Goal: Information Seeking & Learning: Learn about a topic

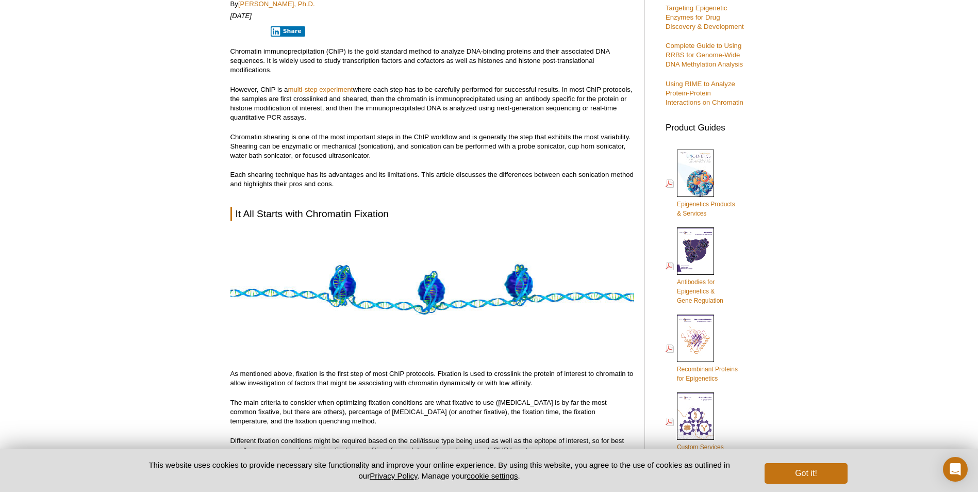
scroll to position [320, 0]
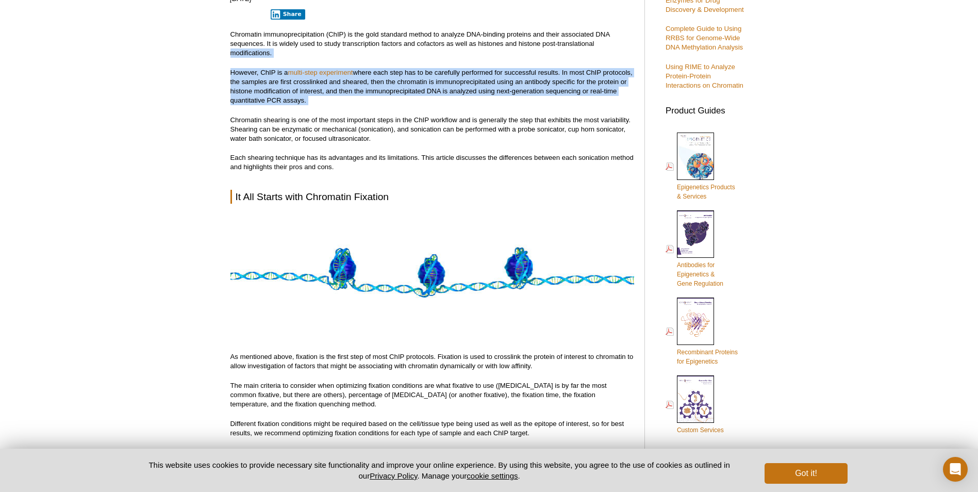
drag, startPoint x: 201, startPoint y: 49, endPoint x: 197, endPoint y: 118, distance: 69.2
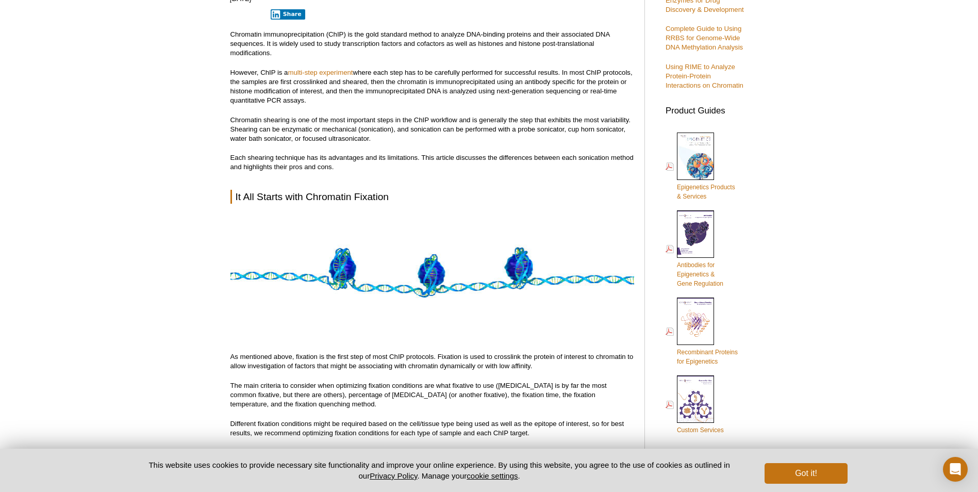
drag, startPoint x: 197, startPoint y: 118, endPoint x: 189, endPoint y: 141, distance: 24.8
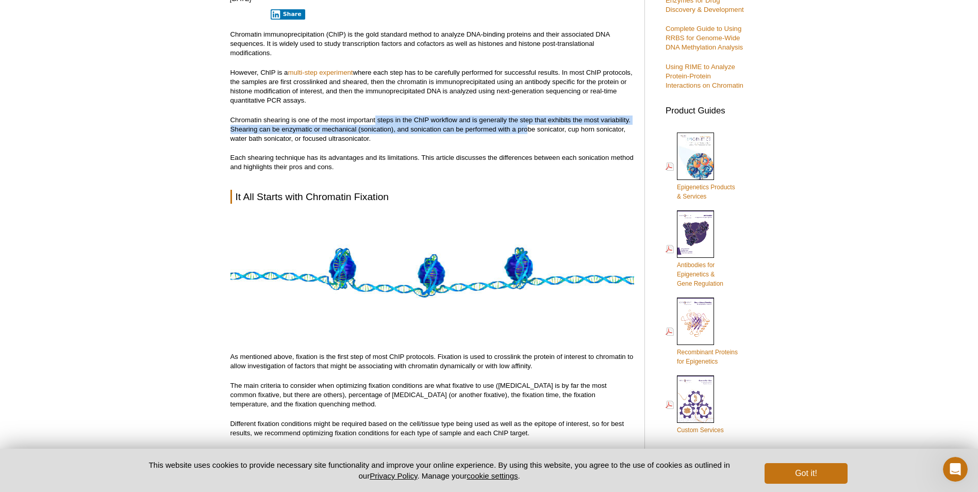
drag, startPoint x: 376, startPoint y: 114, endPoint x: 528, endPoint y: 129, distance: 153.3
click at [528, 129] on p "Chromatin shearing is one of the most important steps in the ChIP workflow and …" at bounding box center [432, 129] width 404 height 28
drag, startPoint x: 516, startPoint y: 134, endPoint x: 265, endPoint y: 114, distance: 251.8
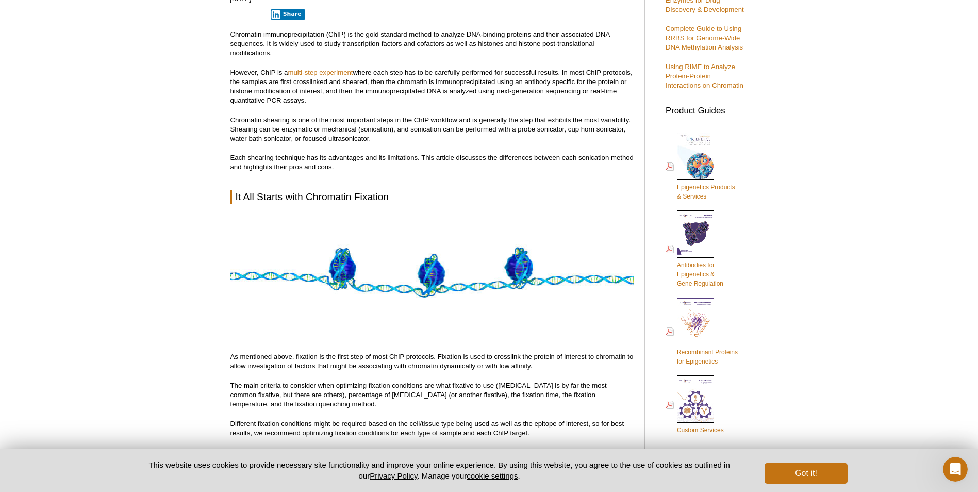
drag, startPoint x: 265, startPoint y: 114, endPoint x: 261, endPoint y: 126, distance: 13.2
click at [261, 122] on p "Chromatin shearing is one of the most important steps in the ChIP workflow and …" at bounding box center [432, 129] width 404 height 28
drag, startPoint x: 262, startPoint y: 127, endPoint x: 438, endPoint y: 125, distance: 175.8
click at [438, 125] on p "Chromatin shearing is one of the most important steps in the ChIP workflow and …" at bounding box center [432, 129] width 404 height 28
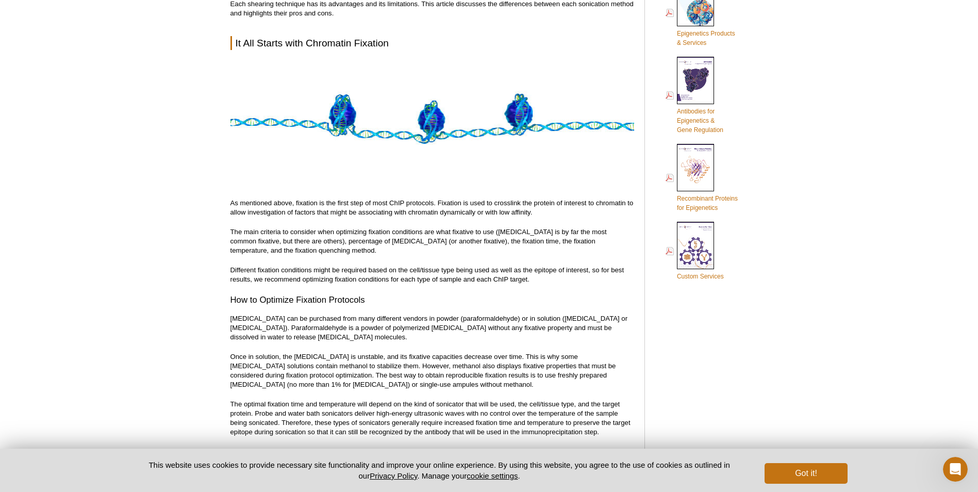
scroll to position [474, 0]
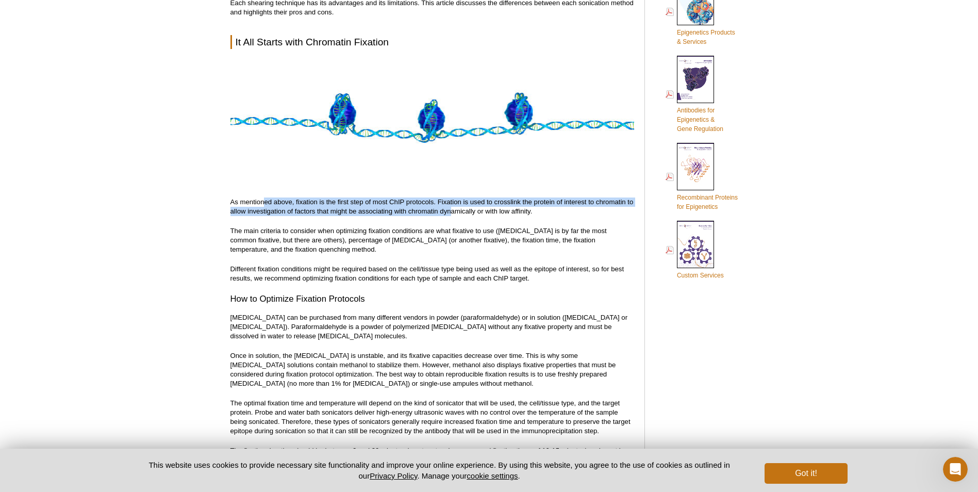
drag, startPoint x: 265, startPoint y: 202, endPoint x: 450, endPoint y: 208, distance: 184.6
click at [450, 208] on p "As mentioned above, fixation is the first step of most ChIP protocols. Fixation…" at bounding box center [432, 206] width 404 height 19
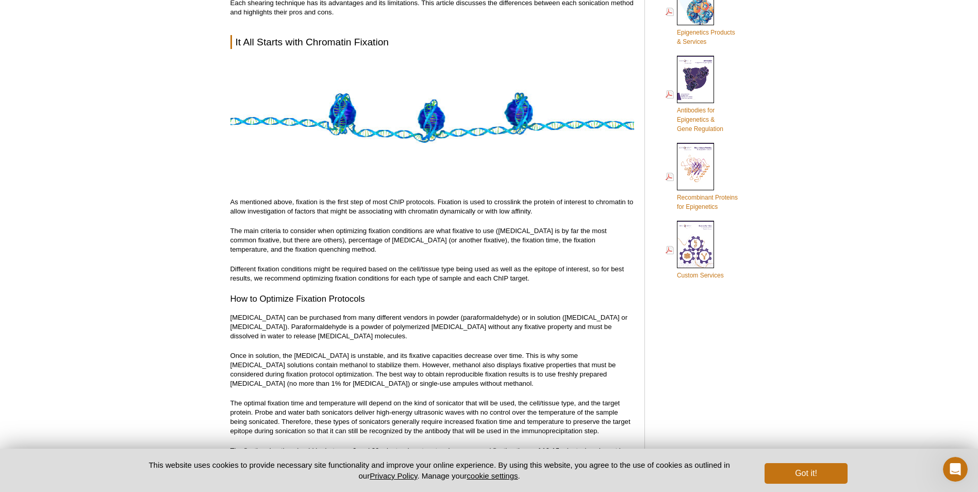
drag, startPoint x: 450, startPoint y: 208, endPoint x: 423, endPoint y: 243, distance: 44.5
click at [423, 243] on p "The main criteria to consider when optimizing fixation conditions are what fixa…" at bounding box center [432, 240] width 404 height 28
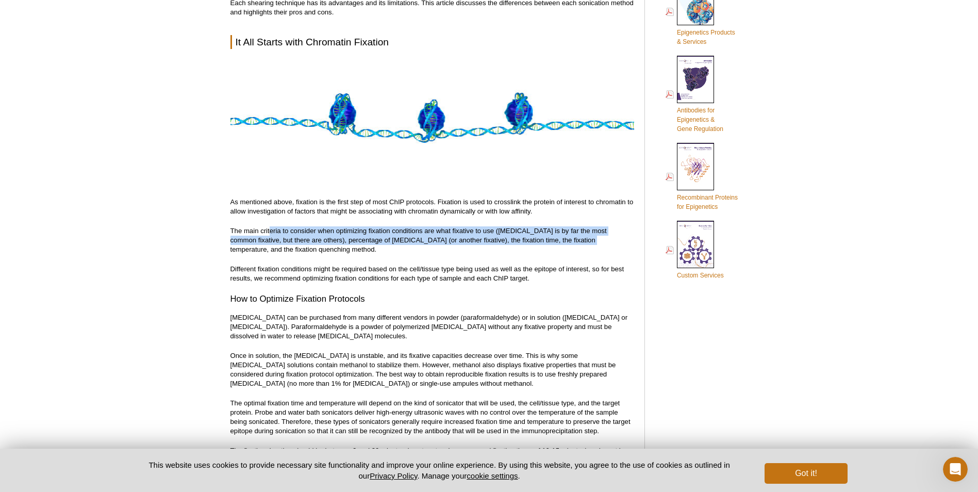
drag, startPoint x: 270, startPoint y: 226, endPoint x: 569, endPoint y: 240, distance: 299.8
click at [569, 240] on p "The main criteria to consider when optimizing fixation conditions are what fixa…" at bounding box center [432, 240] width 404 height 28
click at [344, 243] on p "The main criteria to consider when optimizing fixation conditions are what fixa…" at bounding box center [432, 240] width 404 height 28
drag, startPoint x: 327, startPoint y: 237, endPoint x: 577, endPoint y: 242, distance: 249.5
click at [577, 242] on p "The main criteria to consider when optimizing fixation conditions are what fixa…" at bounding box center [432, 240] width 404 height 28
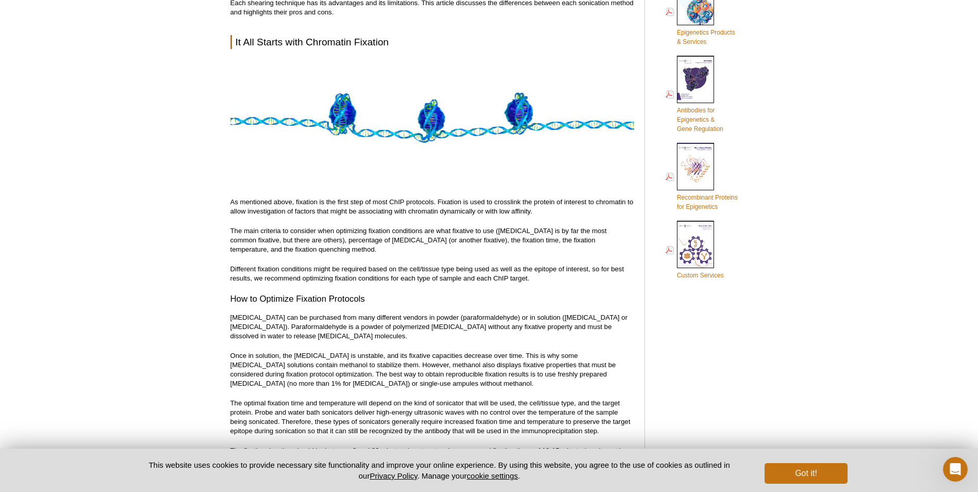
drag, startPoint x: 577, startPoint y: 242, endPoint x: 553, endPoint y: 255, distance: 27.7
drag, startPoint x: 553, startPoint y: 255, endPoint x: 402, endPoint y: 259, distance: 151.1
drag, startPoint x: 246, startPoint y: 269, endPoint x: 412, endPoint y: 269, distance: 166.0
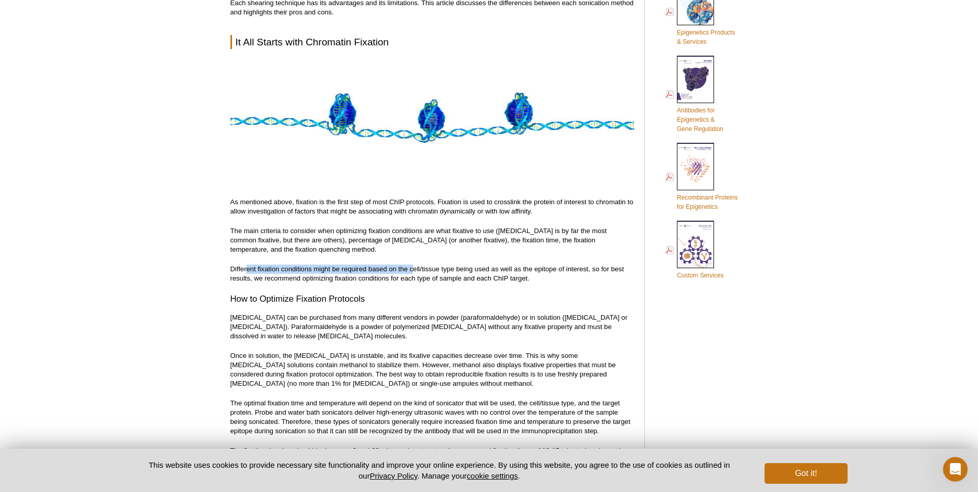
click at [412, 269] on p "Different fixation conditions might be required based on the cell/tissue type b…" at bounding box center [432, 273] width 404 height 19
drag, startPoint x: 412, startPoint y: 269, endPoint x: 383, endPoint y: 287, distance: 34.3
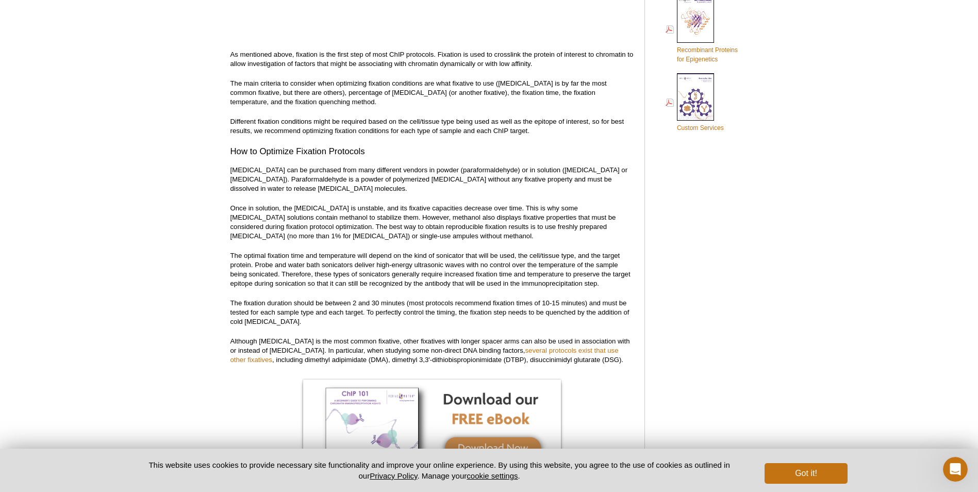
scroll to position [629, 0]
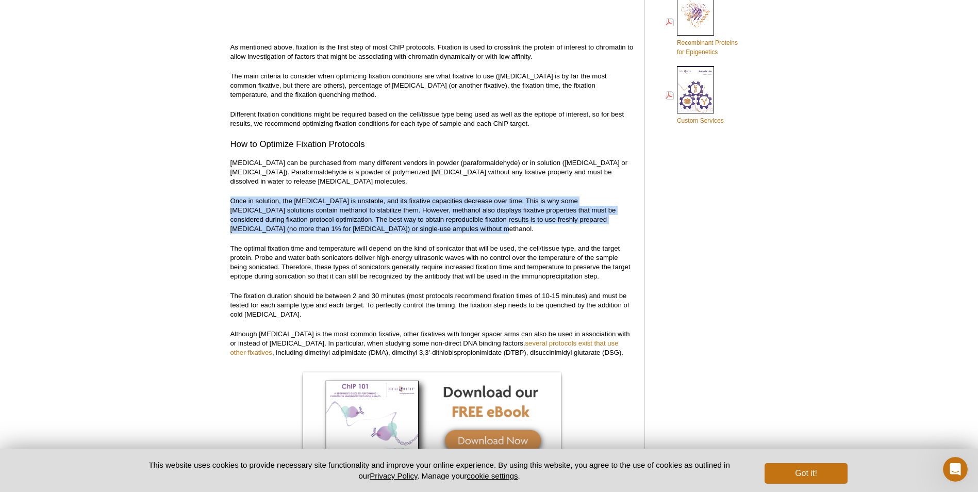
drag, startPoint x: 231, startPoint y: 193, endPoint x: 495, endPoint y: 229, distance: 265.9
drag, startPoint x: 495, startPoint y: 229, endPoint x: 457, endPoint y: 234, distance: 37.9
click at [458, 233] on p "Once in solution, the [MEDICAL_DATA] is unstable, and its fixative capacities d…" at bounding box center [432, 214] width 404 height 37
click at [452, 233] on p "Once in solution, the [MEDICAL_DATA] is unstable, and its fixative capacities d…" at bounding box center [432, 214] width 404 height 37
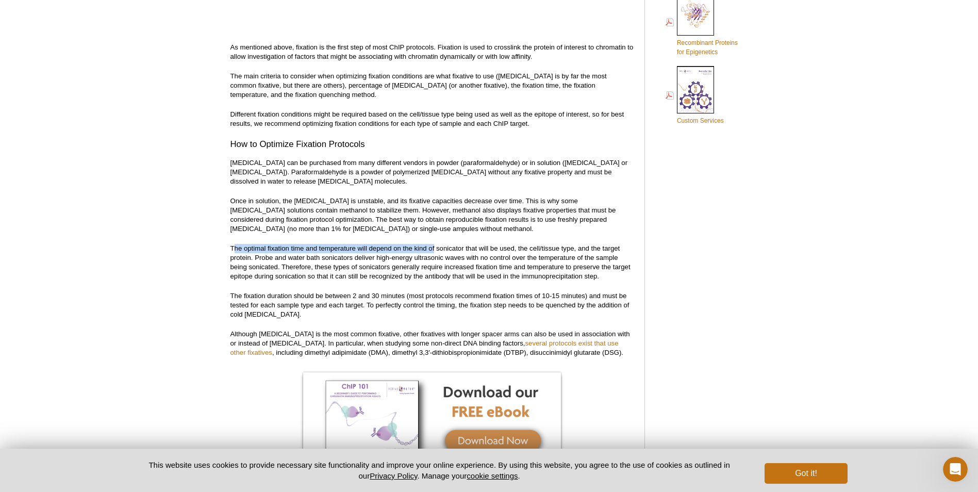
drag, startPoint x: 236, startPoint y: 251, endPoint x: 435, endPoint y: 244, distance: 199.1
click at [435, 244] on p "The optimal fixation time and temperature will depend on the kind of sonicator …" at bounding box center [432, 262] width 404 height 37
drag, startPoint x: 435, startPoint y: 244, endPoint x: 392, endPoint y: 264, distance: 47.3
click at [392, 264] on p "The optimal fixation time and temperature will depend on the kind of sonicator …" at bounding box center [432, 262] width 404 height 37
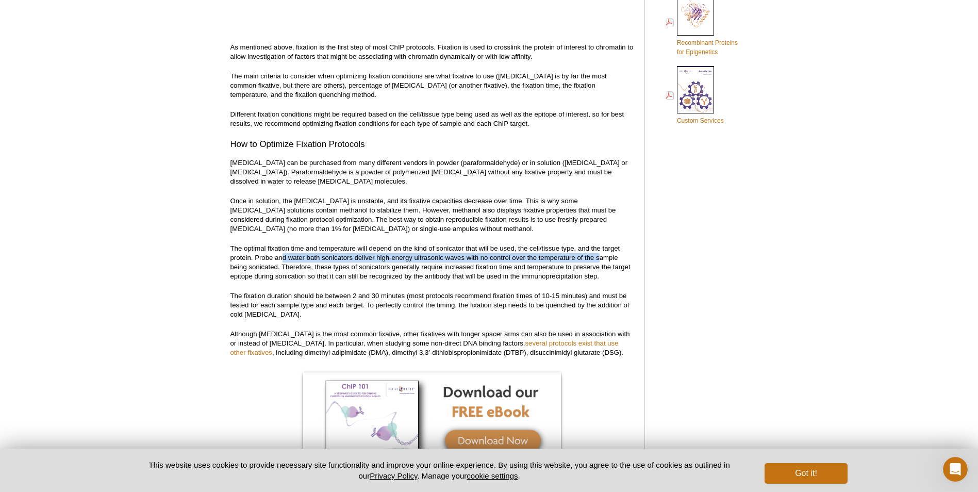
drag, startPoint x: 283, startPoint y: 257, endPoint x: 601, endPoint y: 260, distance: 318.0
click at [601, 260] on p "The optimal fixation time and temperature will depend on the kind of sonicator …" at bounding box center [432, 262] width 404 height 37
drag, startPoint x: 601, startPoint y: 260, endPoint x: 595, endPoint y: 266, distance: 8.4
click at [595, 266] on p "The optimal fixation time and temperature will depend on the kind of sonicator …" at bounding box center [432, 262] width 404 height 37
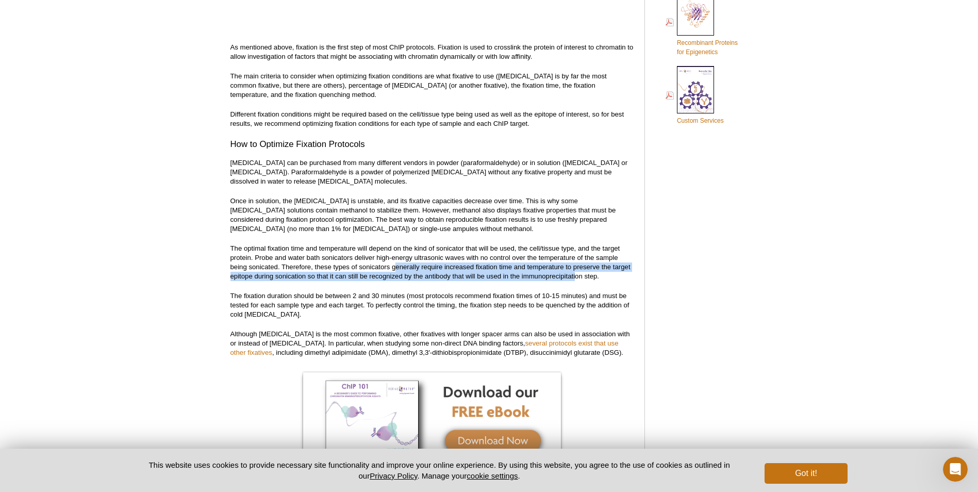
drag, startPoint x: 399, startPoint y: 271, endPoint x: 576, endPoint y: 278, distance: 176.9
click at [576, 278] on p "The optimal fixation time and temperature will depend on the kind of sonicator …" at bounding box center [432, 262] width 404 height 37
click at [575, 278] on p "The optimal fixation time and temperature will depend on the kind of sonicator …" at bounding box center [432, 262] width 404 height 37
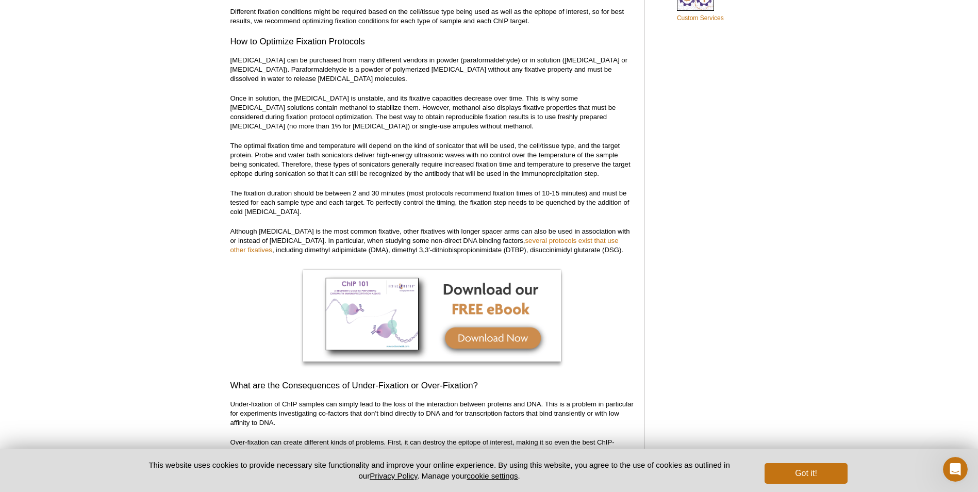
scroll to position [732, 0]
drag, startPoint x: 346, startPoint y: 200, endPoint x: 628, endPoint y: 211, distance: 282.2
click at [628, 211] on p "The fixation duration should be between 2 and 30 minutes (most protocols recomm…" at bounding box center [432, 202] width 404 height 28
drag, startPoint x: 628, startPoint y: 211, endPoint x: 468, endPoint y: 197, distance: 160.9
click at [468, 197] on p "The fixation duration should be between 2 and 30 minutes (most protocols recomm…" at bounding box center [432, 202] width 404 height 28
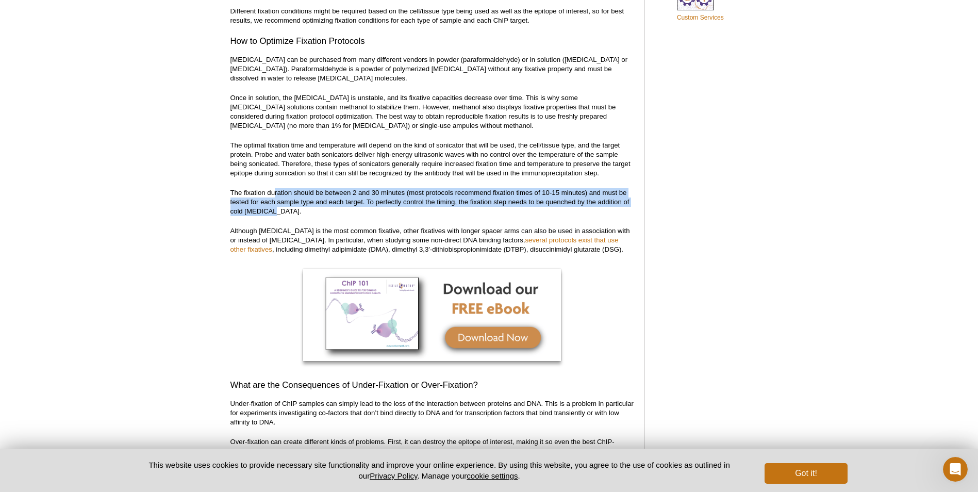
drag, startPoint x: 276, startPoint y: 196, endPoint x: 564, endPoint y: 213, distance: 289.2
click at [564, 213] on p "The fixation duration should be between 2 and 30 minutes (most protocols recomm…" at bounding box center [432, 202] width 404 height 28
drag, startPoint x: 564, startPoint y: 213, endPoint x: 370, endPoint y: 187, distance: 196.5
drag, startPoint x: 480, startPoint y: 196, endPoint x: 640, endPoint y: 207, distance: 160.2
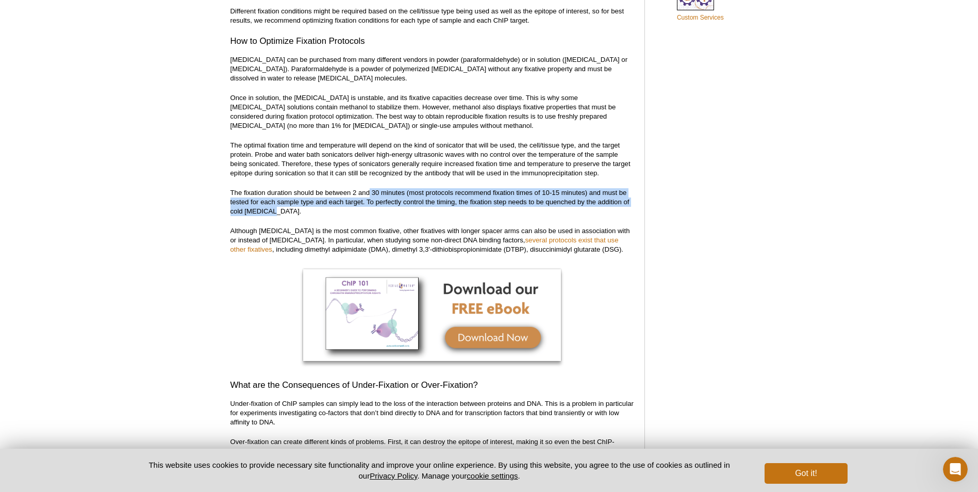
drag, startPoint x: 640, startPoint y: 207, endPoint x: 542, endPoint y: 209, distance: 97.4
click at [542, 209] on p "The fixation duration should be between 2 and 30 minutes (most protocols recomm…" at bounding box center [432, 202] width 404 height 28
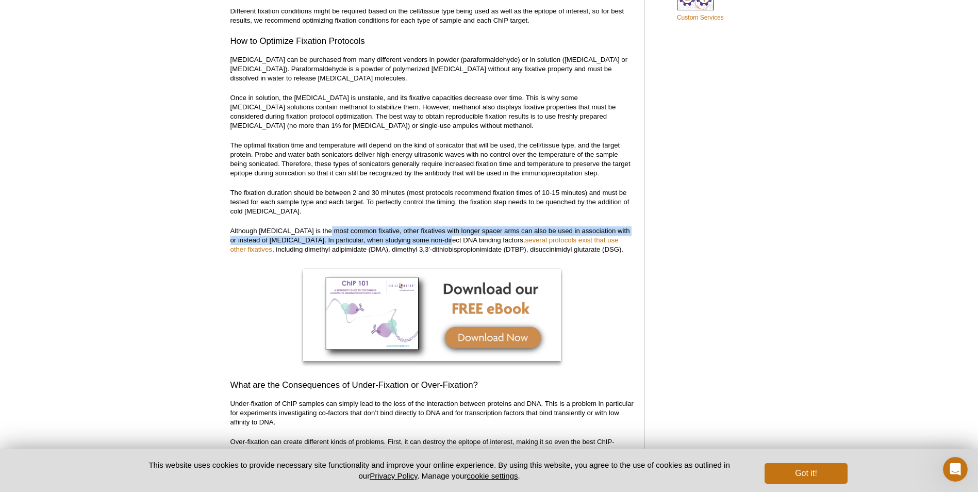
drag, startPoint x: 328, startPoint y: 231, endPoint x: 443, endPoint y: 242, distance: 115.5
click at [443, 242] on p "Although [MEDICAL_DATA] is the most common fixative, other fixatives with longe…" at bounding box center [432, 240] width 404 height 28
drag, startPoint x: 443, startPoint y: 242, endPoint x: 438, endPoint y: 251, distance: 10.2
click at [438, 251] on p "Although [MEDICAL_DATA] is the most common fixative, other fixatives with longe…" at bounding box center [432, 240] width 404 height 28
drag, startPoint x: 362, startPoint y: 244, endPoint x: 458, endPoint y: 241, distance: 96.4
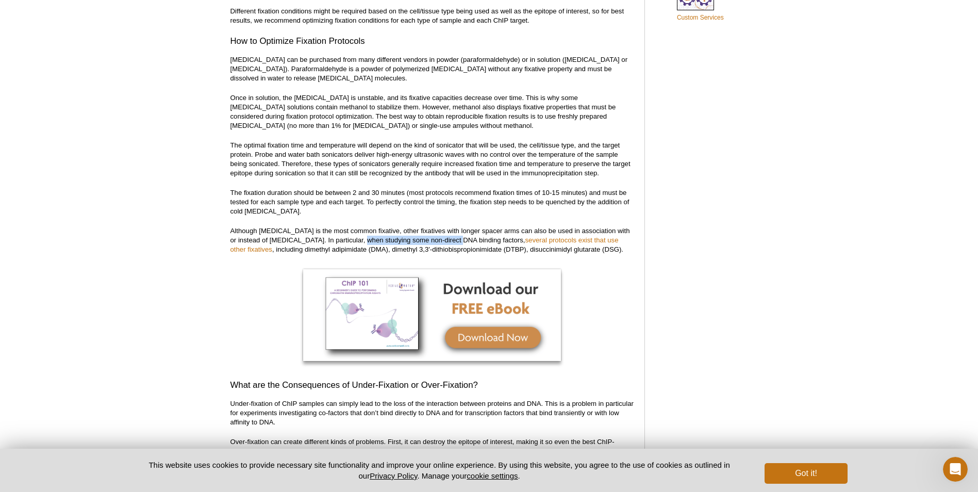
click at [458, 241] on p "Although [MEDICAL_DATA] is the most common fixative, other fixatives with longe…" at bounding box center [432, 240] width 404 height 28
drag, startPoint x: 458, startPoint y: 241, endPoint x: 461, endPoint y: 248, distance: 8.1
click at [461, 248] on p "Although [MEDICAL_DATA] is the most common fixative, other fixatives with longe…" at bounding box center [432, 240] width 404 height 28
drag, startPoint x: 295, startPoint y: 250, endPoint x: 495, endPoint y: 252, distance: 200.0
click at [495, 252] on p "Although [MEDICAL_DATA] is the most common fixative, other fixatives with longe…" at bounding box center [432, 240] width 404 height 28
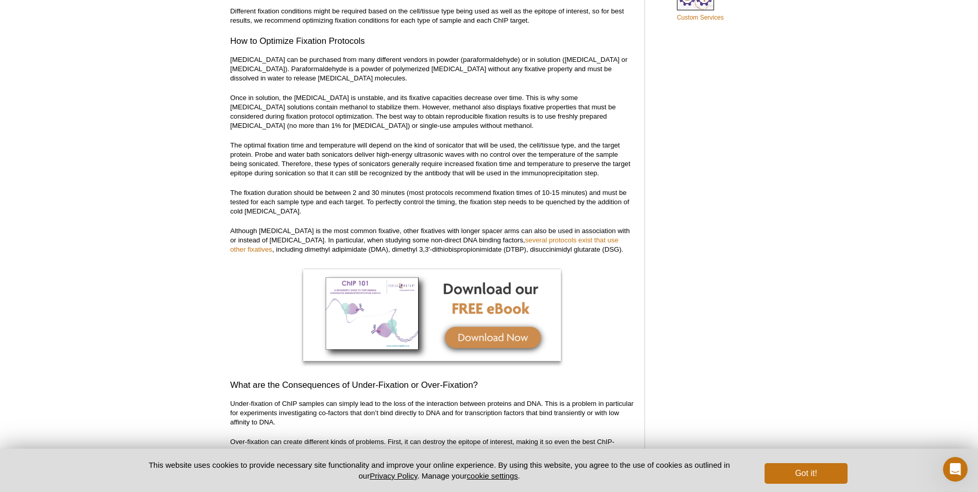
drag, startPoint x: 495, startPoint y: 252, endPoint x: 422, endPoint y: 244, distance: 73.1
click at [422, 244] on p "Although [MEDICAL_DATA] is the most common fixative, other fixatives with longe…" at bounding box center [432, 240] width 404 height 28
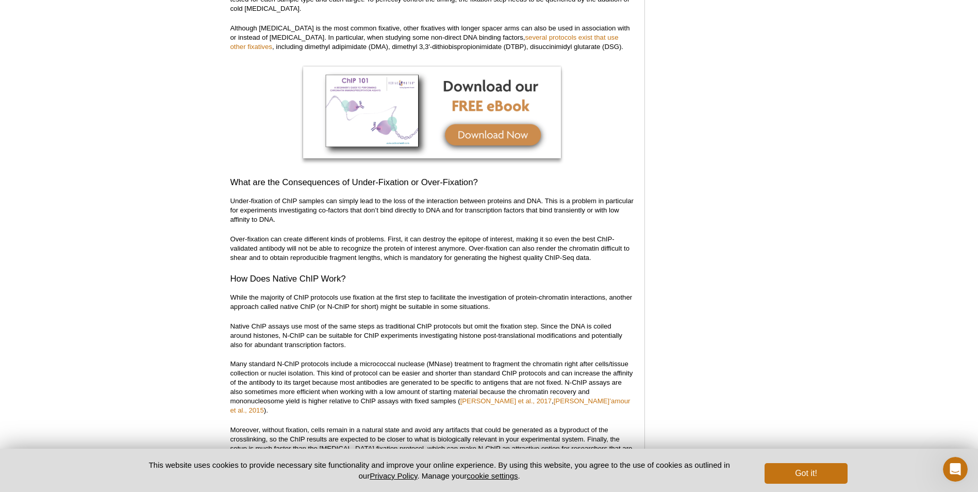
scroll to position [938, 0]
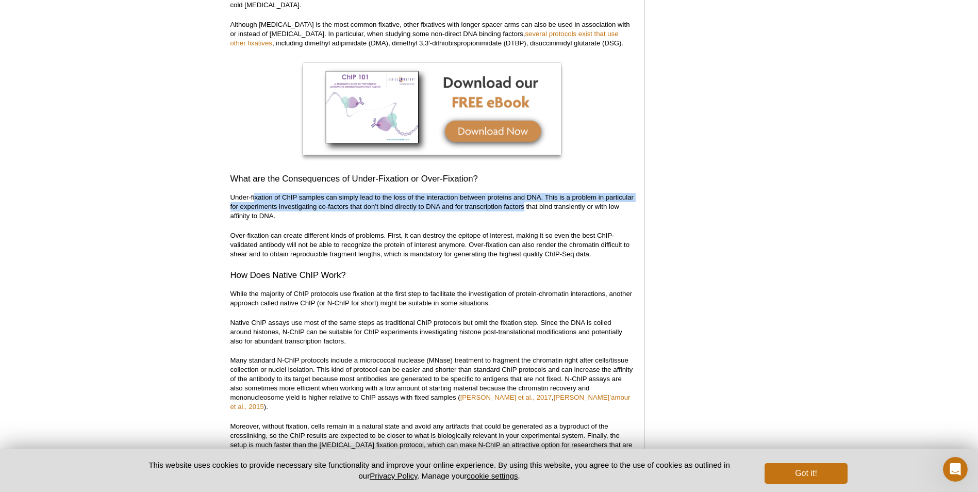
drag, startPoint x: 256, startPoint y: 201, endPoint x: 525, endPoint y: 207, distance: 268.6
click at [525, 207] on p "Under-fixation of ChIP samples can simply lead to the loss of the interaction b…" at bounding box center [432, 207] width 404 height 28
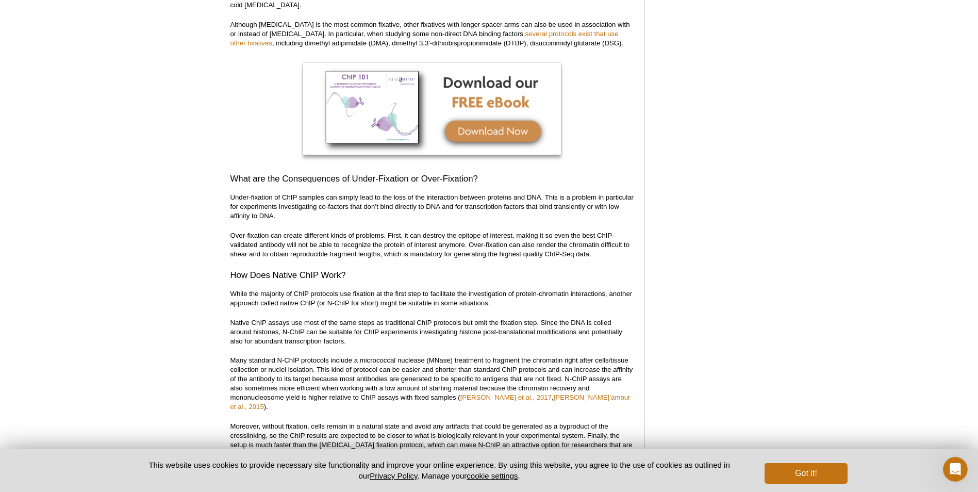
drag, startPoint x: 525, startPoint y: 207, endPoint x: 479, endPoint y: 249, distance: 62.4
click at [479, 249] on p "Over-fixation can create different kinds of problems. First, it can destroy the…" at bounding box center [432, 245] width 404 height 28
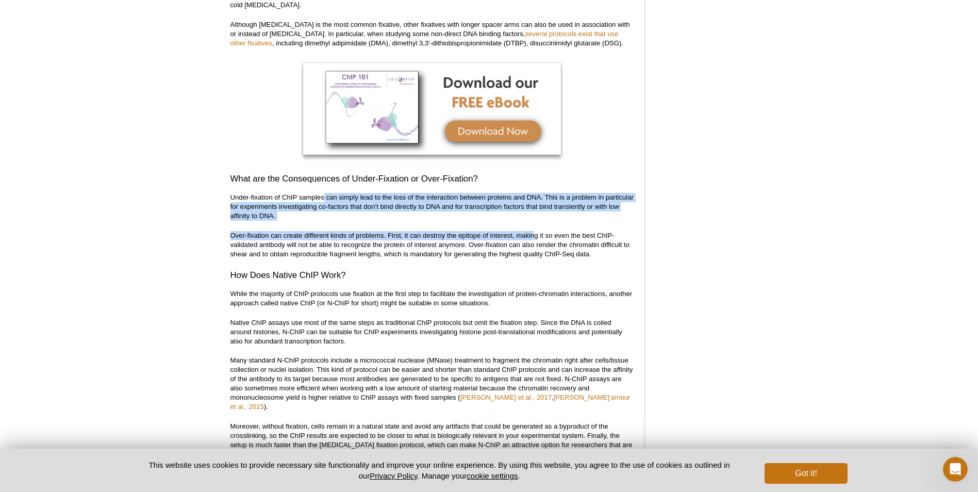
drag, startPoint x: 340, startPoint y: 210, endPoint x: 537, endPoint y: 238, distance: 199.3
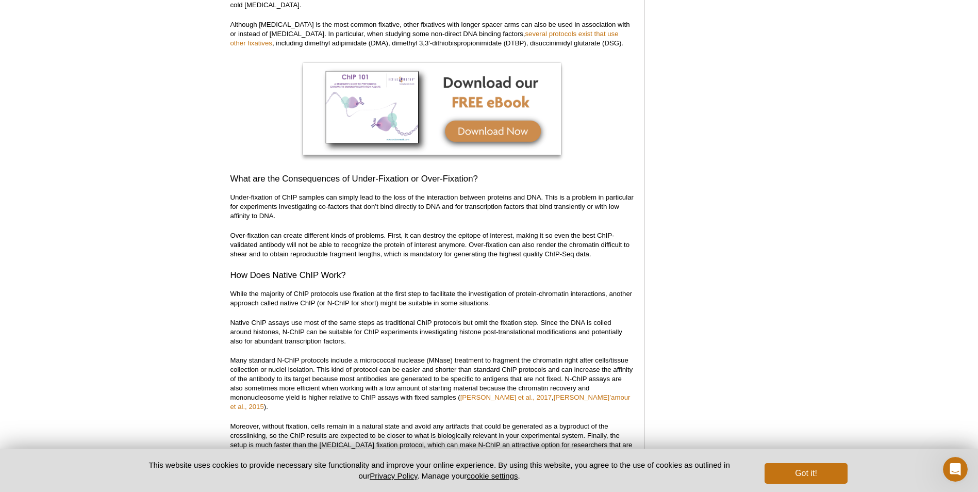
drag, startPoint x: 537, startPoint y: 238, endPoint x: 550, endPoint y: 270, distance: 34.7
click at [548, 269] on h3 "How Does Native ChIP Work?" at bounding box center [432, 275] width 404 height 12
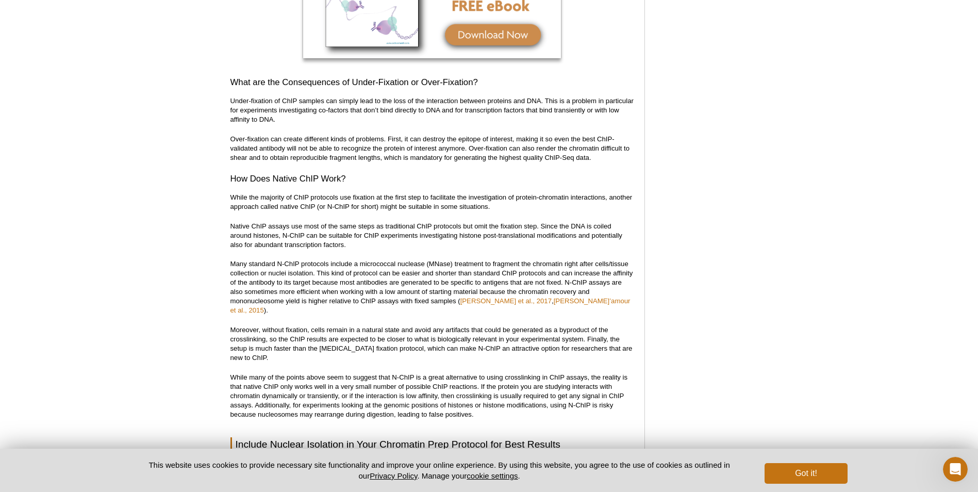
scroll to position [1144, 0]
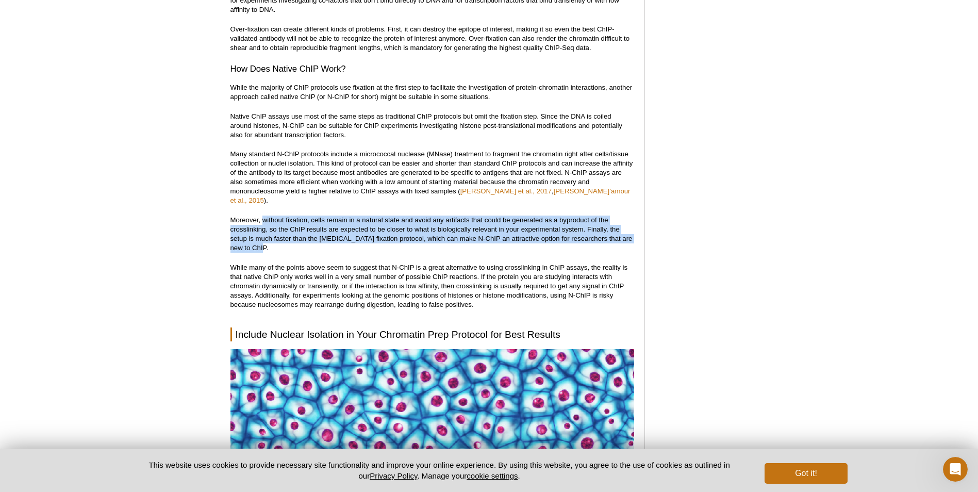
drag, startPoint x: 262, startPoint y: 206, endPoint x: 640, endPoint y: 239, distance: 378.7
drag, startPoint x: 640, startPoint y: 239, endPoint x: 549, endPoint y: 241, distance: 90.7
click at [549, 241] on p "Moreover, without fixation, cells remain in a natural state and avoid any artif…" at bounding box center [432, 233] width 404 height 37
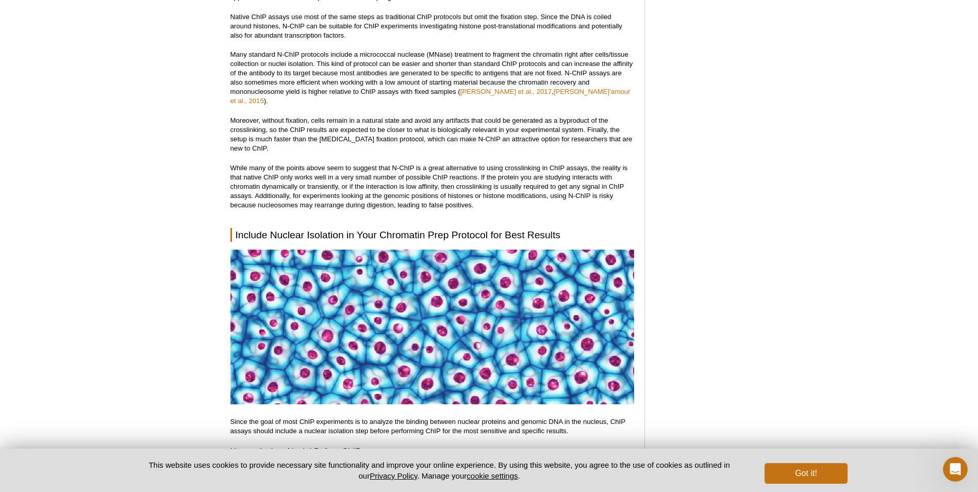
scroll to position [1247, 0]
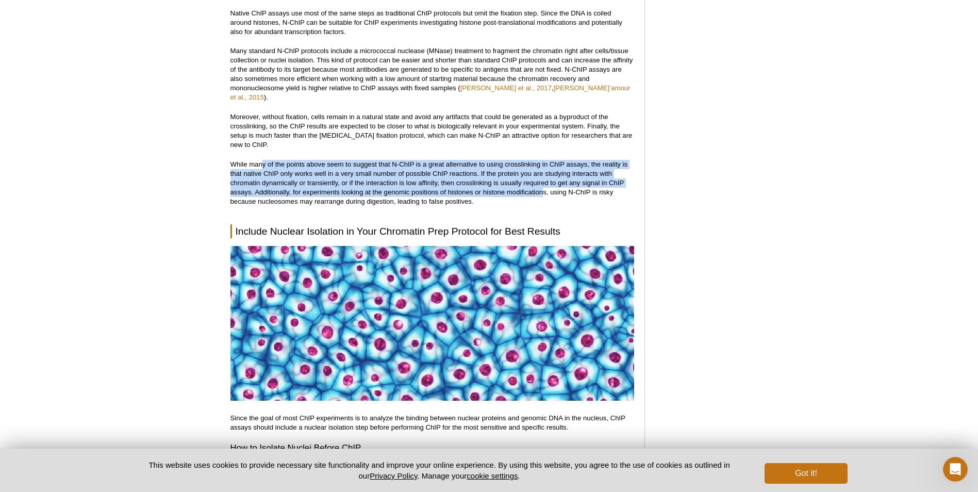
drag, startPoint x: 361, startPoint y: 182, endPoint x: 543, endPoint y: 182, distance: 181.4
click at [543, 182] on p "While many of the points above seem to suggest that N-ChIP is a great alternati…" at bounding box center [432, 183] width 404 height 46
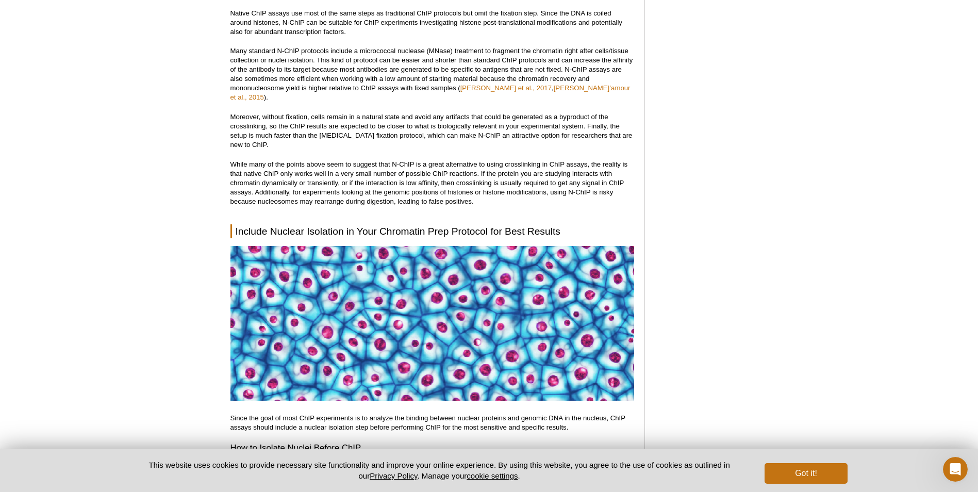
drag, startPoint x: 543, startPoint y: 182, endPoint x: 510, endPoint y: 201, distance: 37.6
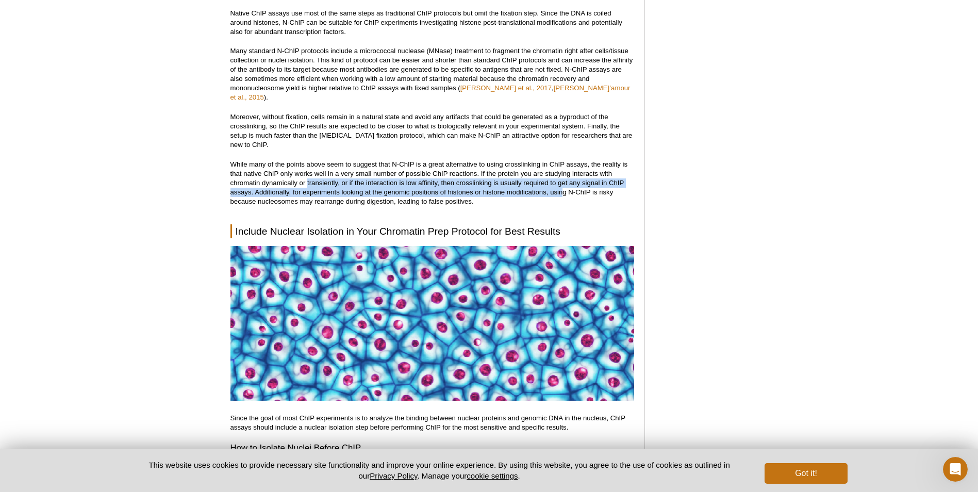
drag, startPoint x: 286, startPoint y: 171, endPoint x: 564, endPoint y: 182, distance: 278.1
click at [564, 182] on p "While many of the points above seem to suggest that N-ChIP is a great alternati…" at bounding box center [432, 183] width 404 height 46
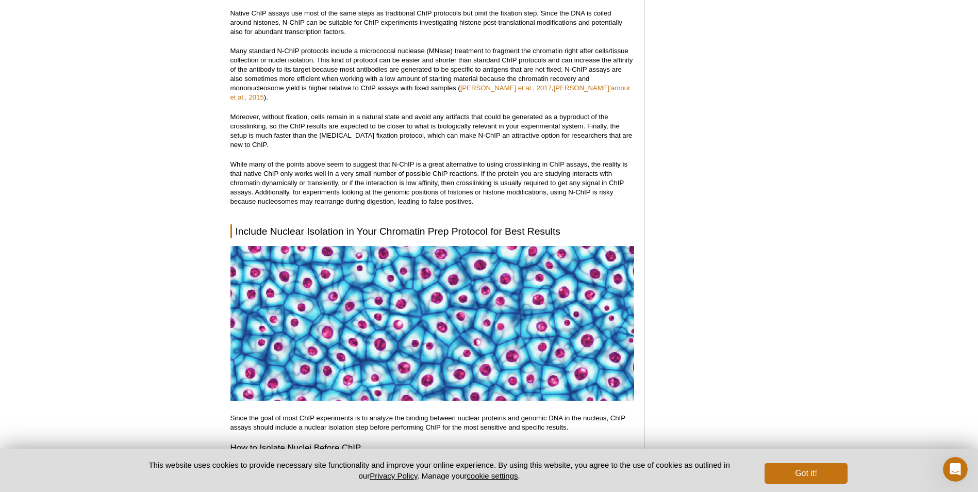
drag, startPoint x: 564, startPoint y: 182, endPoint x: 555, endPoint y: 189, distance: 11.2
click at [555, 189] on p "While many of the points above seem to suggest that N-ChIP is a great alternati…" at bounding box center [432, 183] width 404 height 46
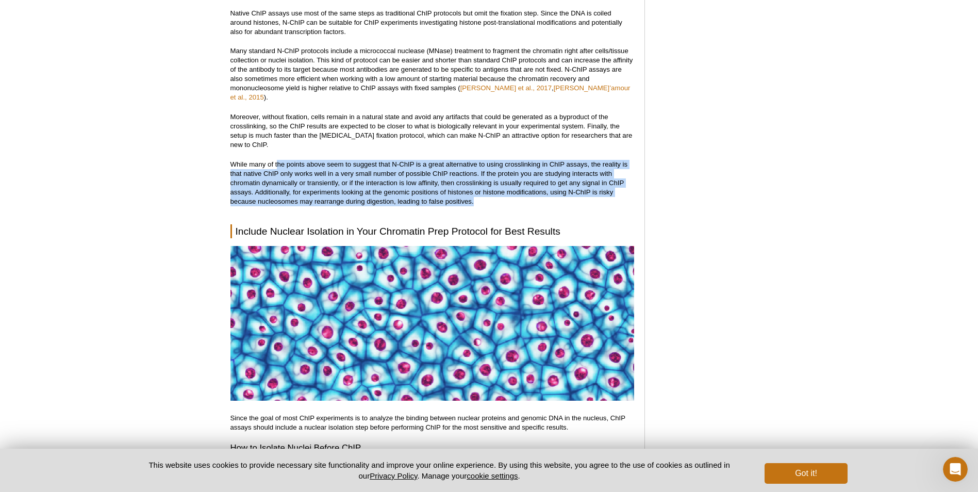
drag, startPoint x: 498, startPoint y: 194, endPoint x: 276, endPoint y: 158, distance: 225.0
click at [276, 160] on p "While many of the points above seem to suggest that N-ChIP is a great alternati…" at bounding box center [432, 183] width 404 height 46
drag, startPoint x: 276, startPoint y: 158, endPoint x: 279, endPoint y: 164, distance: 6.5
click at [279, 164] on p "While many of the points above seem to suggest that N-ChIP is a great alternati…" at bounding box center [432, 183] width 404 height 46
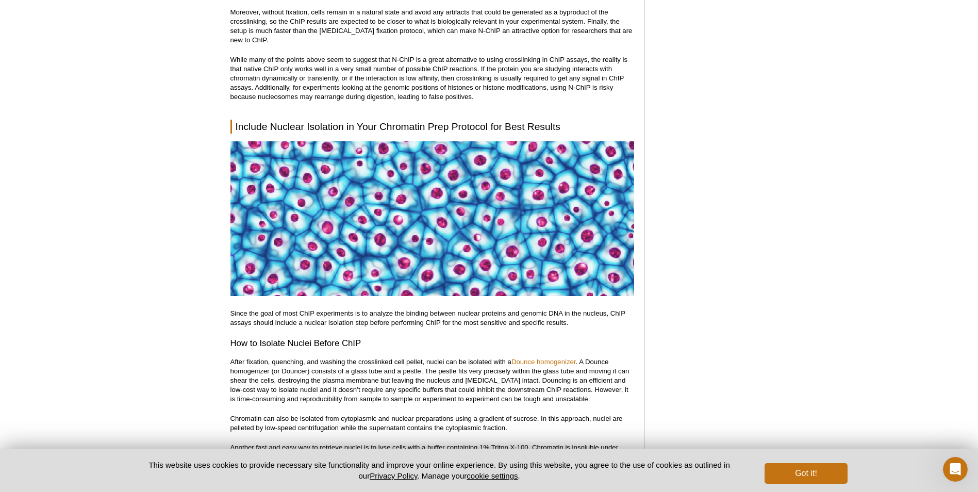
scroll to position [1454, 0]
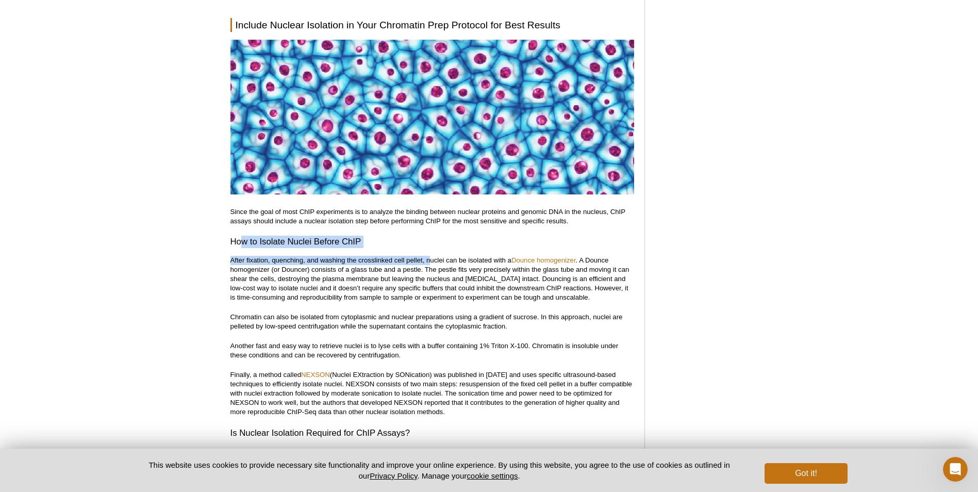
drag, startPoint x: 242, startPoint y: 232, endPoint x: 430, endPoint y: 248, distance: 188.8
drag, startPoint x: 430, startPoint y: 248, endPoint x: 414, endPoint y: 293, distance: 47.4
click at [414, 293] on p "After fixation, quenching, and washing the crosslinked cell pellet, nuclei can …" at bounding box center [432, 279] width 404 height 46
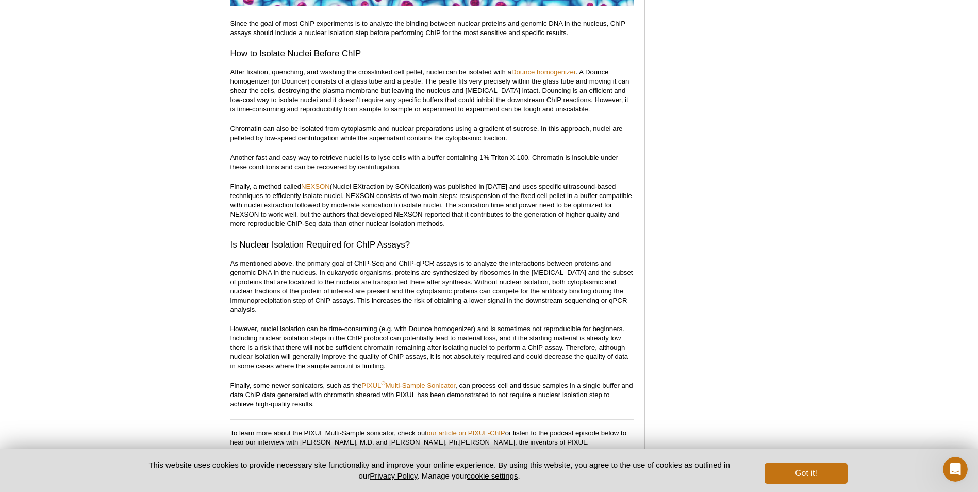
scroll to position [1557, 0]
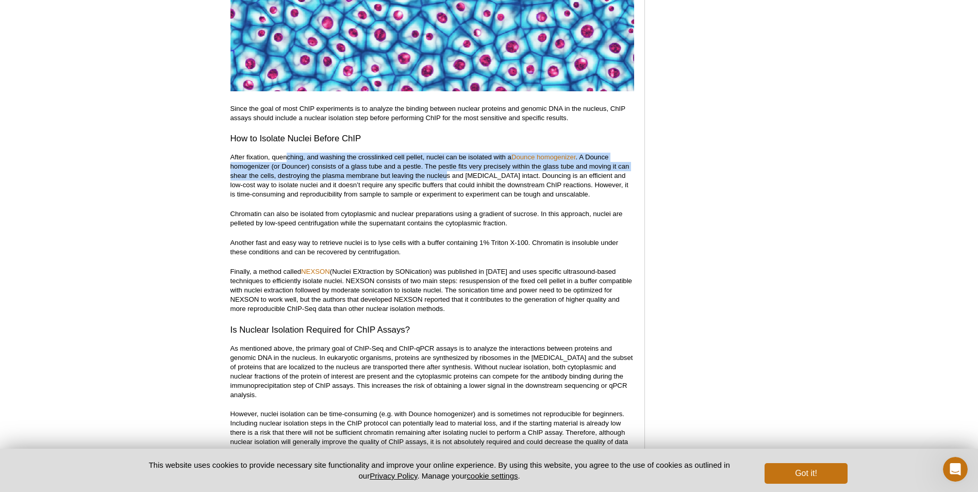
drag, startPoint x: 289, startPoint y: 147, endPoint x: 447, endPoint y: 168, distance: 159.1
click at [447, 168] on p "After fixation, quenching, and washing the crosslinked cell pellet, nuclei can …" at bounding box center [432, 176] width 404 height 46
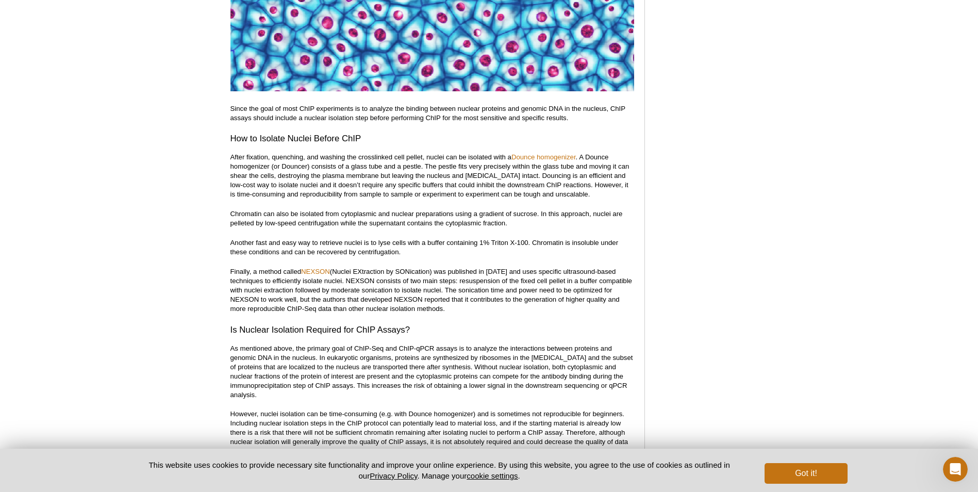
drag, startPoint x: 447, startPoint y: 168, endPoint x: 453, endPoint y: 179, distance: 12.5
click at [453, 179] on p "After fixation, quenching, and washing the crosslinked cell pellet, nuclei can …" at bounding box center [432, 176] width 404 height 46
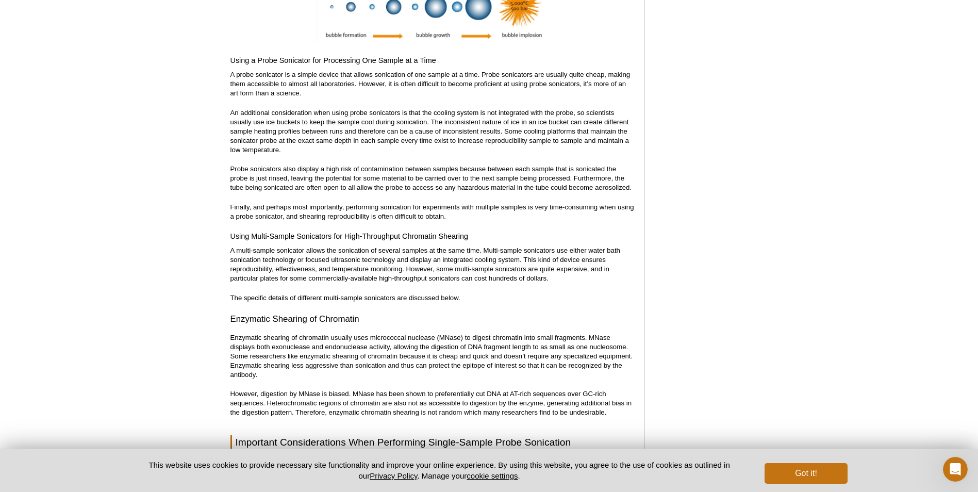
scroll to position [2639, 0]
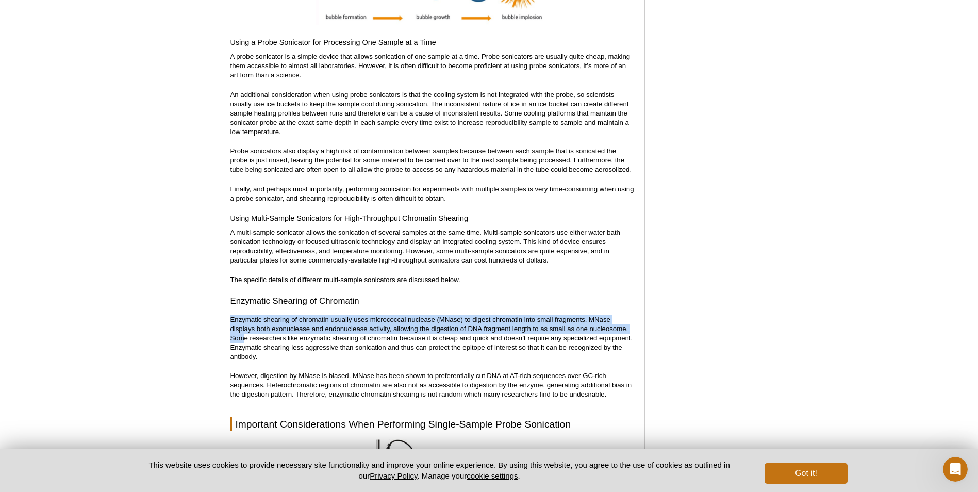
drag, startPoint x: 242, startPoint y: 330, endPoint x: 565, endPoint y: 290, distance: 325.2
click at [565, 290] on div "<< Back to MOTIFvations Blog Home Page Complete Guide to Sonication of Chromati…" at bounding box center [432, 416] width 404 height 5921
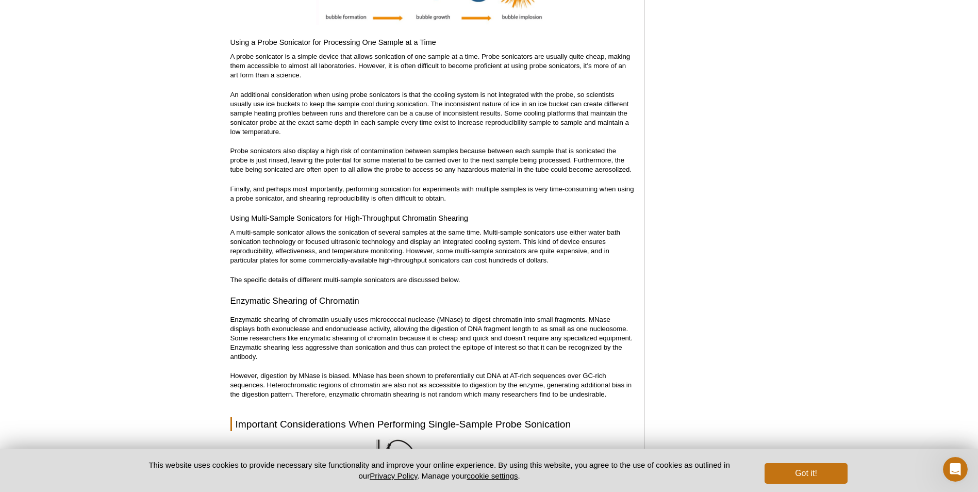
drag, startPoint x: 565, startPoint y: 290, endPoint x: 447, endPoint y: 325, distance: 123.1
click at [447, 325] on p "Enzymatic shearing of chromatin usually uses micrococcal nuclease (MNase) to di…" at bounding box center [432, 338] width 404 height 46
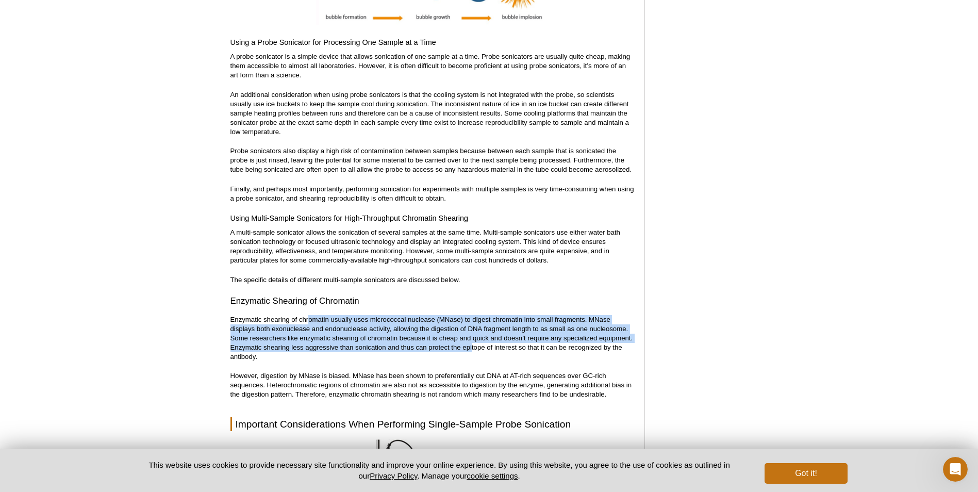
drag, startPoint x: 472, startPoint y: 333, endPoint x: 309, endPoint y: 306, distance: 165.2
click at [309, 315] on p "Enzymatic shearing of chromatin usually uses micrococcal nuclease (MNase) to di…" at bounding box center [432, 338] width 404 height 46
drag, startPoint x: 309, startPoint y: 306, endPoint x: 306, endPoint y: 321, distance: 15.7
click at [306, 321] on p "Enzymatic shearing of chromatin usually uses micrococcal nuclease (MNase) to di…" at bounding box center [432, 338] width 404 height 46
drag, startPoint x: 417, startPoint y: 340, endPoint x: 518, endPoint y: 338, distance: 100.5
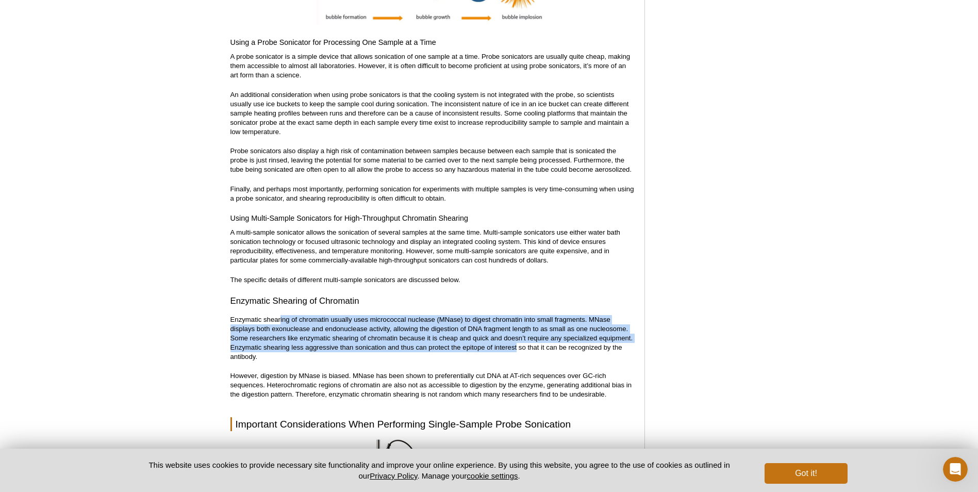
click at [518, 338] on p "Enzymatic shearing of chromatin usually uses micrococcal nuclease (MNase) to di…" at bounding box center [432, 338] width 404 height 46
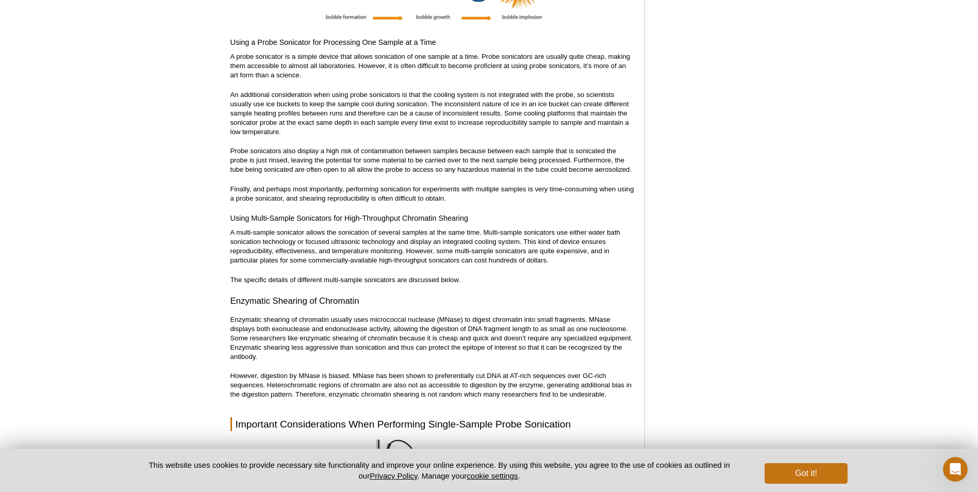
click at [362, 355] on div "<< Back to MOTIFvations Blog Home Page Complete Guide to Sonication of Chromati…" at bounding box center [432, 416] width 404 height 5921
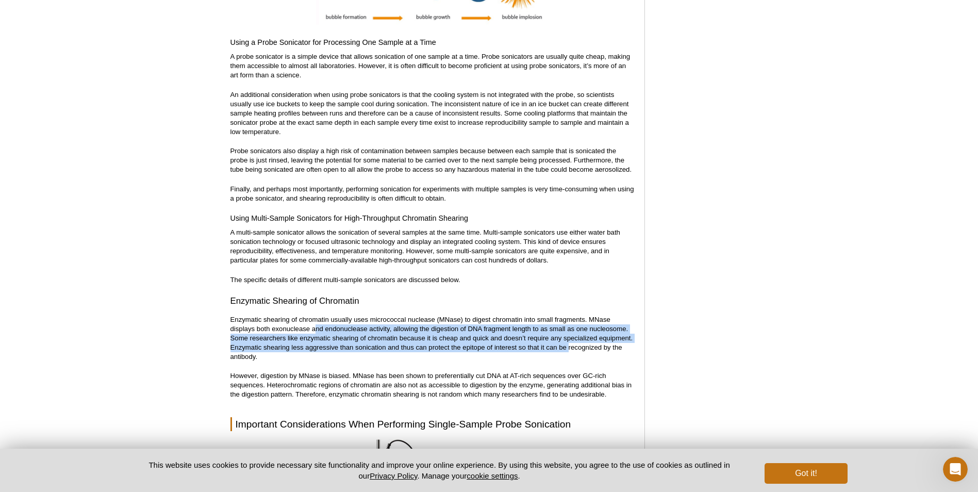
drag, startPoint x: 323, startPoint y: 324, endPoint x: 569, endPoint y: 338, distance: 245.7
click at [569, 338] on p "Enzymatic shearing of chromatin usually uses micrococcal nuclease (MNase) to di…" at bounding box center [432, 338] width 404 height 46
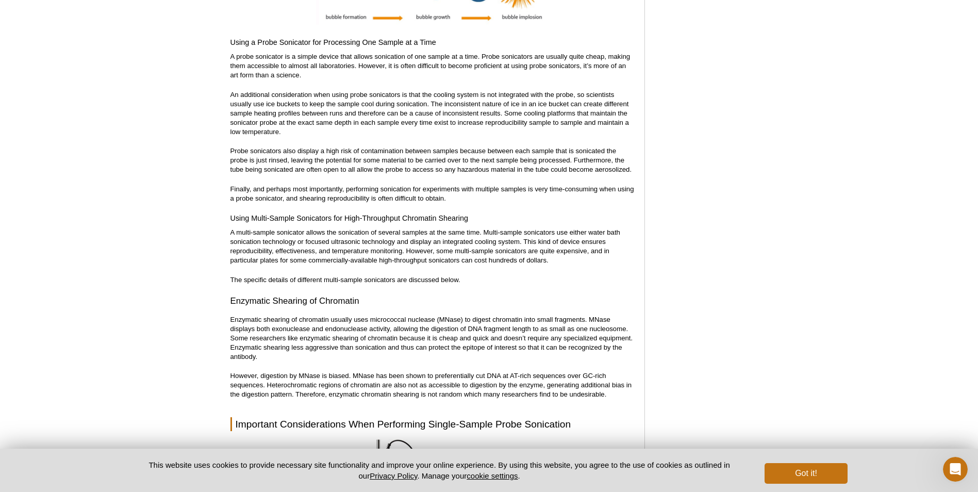
drag, startPoint x: 569, startPoint y: 338, endPoint x: 513, endPoint y: 374, distance: 66.2
click at [513, 374] on p "However, digestion by MNase is biased. MNase has been shown to preferentially c…" at bounding box center [432, 385] width 404 height 28
drag, startPoint x: 315, startPoint y: 374, endPoint x: 562, endPoint y: 372, distance: 246.9
click at [562, 372] on p "However, digestion by MNase is biased. MNase has been shown to preferentially c…" at bounding box center [432, 385] width 404 height 28
drag, startPoint x: 562, startPoint y: 372, endPoint x: 423, endPoint y: 385, distance: 139.2
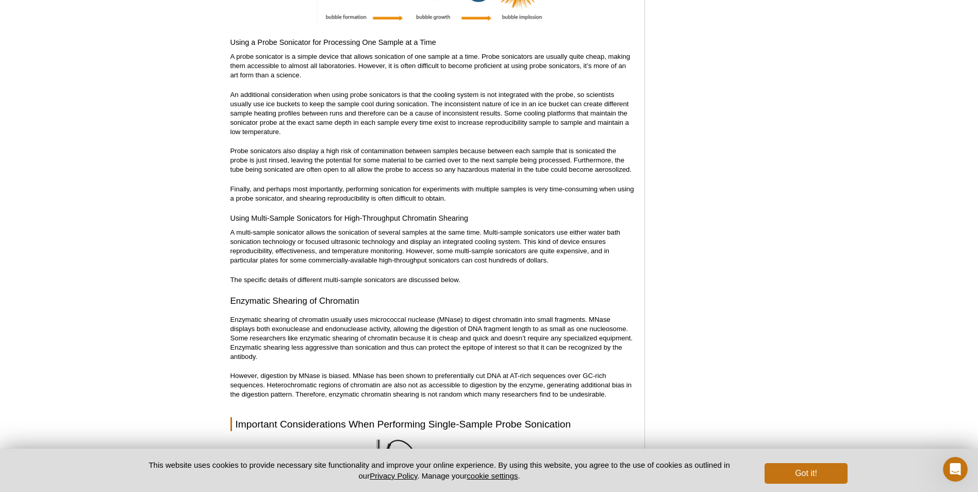
click at [423, 385] on p "However, digestion by MNase is biased. MNase has been shown to preferentially c…" at bounding box center [432, 385] width 404 height 28
drag, startPoint x: 371, startPoint y: 361, endPoint x: 566, endPoint y: 363, distance: 195.9
click at [566, 363] on div "<< Back to MOTIFvations Blog Home Page Complete Guide to Sonication of Chromati…" at bounding box center [432, 416] width 404 height 5921
drag, startPoint x: 566, startPoint y: 363, endPoint x: 515, endPoint y: 387, distance: 56.3
click at [515, 387] on p "However, digestion by MNase is biased. MNase has been shown to preferentially c…" at bounding box center [432, 385] width 404 height 28
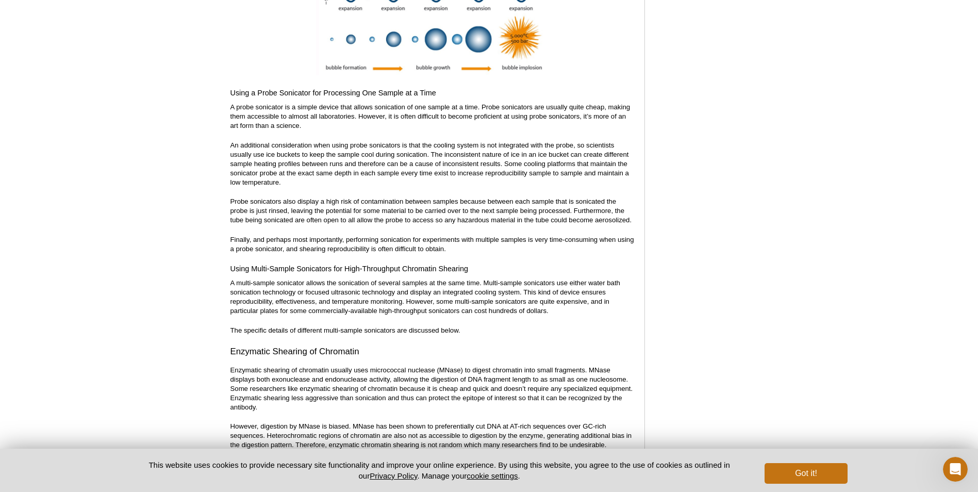
scroll to position [2588, 0]
click at [552, 347] on h3 "Enzymatic Shearing of Chromatin" at bounding box center [432, 352] width 404 height 12
